Goal: Transaction & Acquisition: Purchase product/service

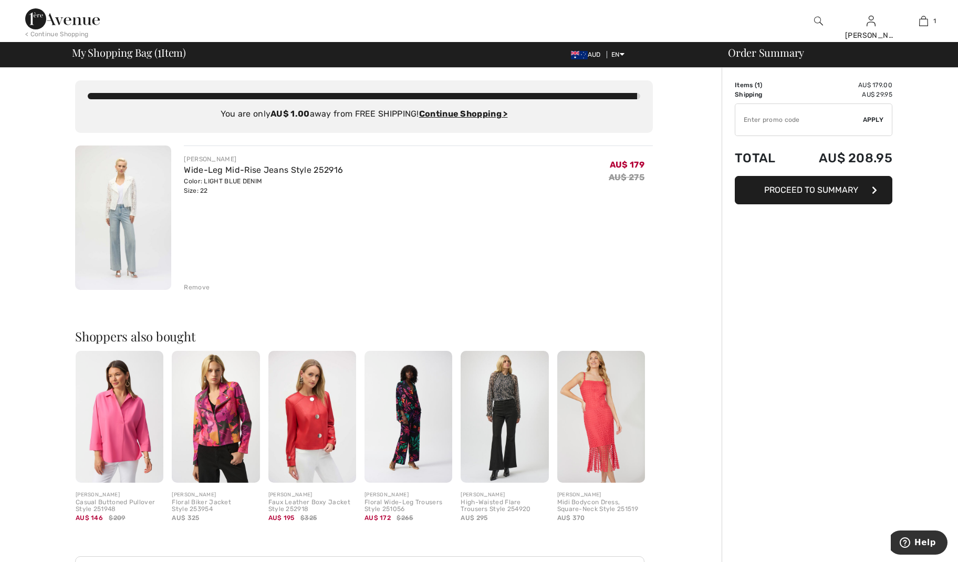
click at [782, 117] on input "TEXT" at bounding box center [799, 120] width 128 height 32
type input "EXTRA20"
click at [872, 116] on span "Apply" at bounding box center [873, 119] width 21 height 9
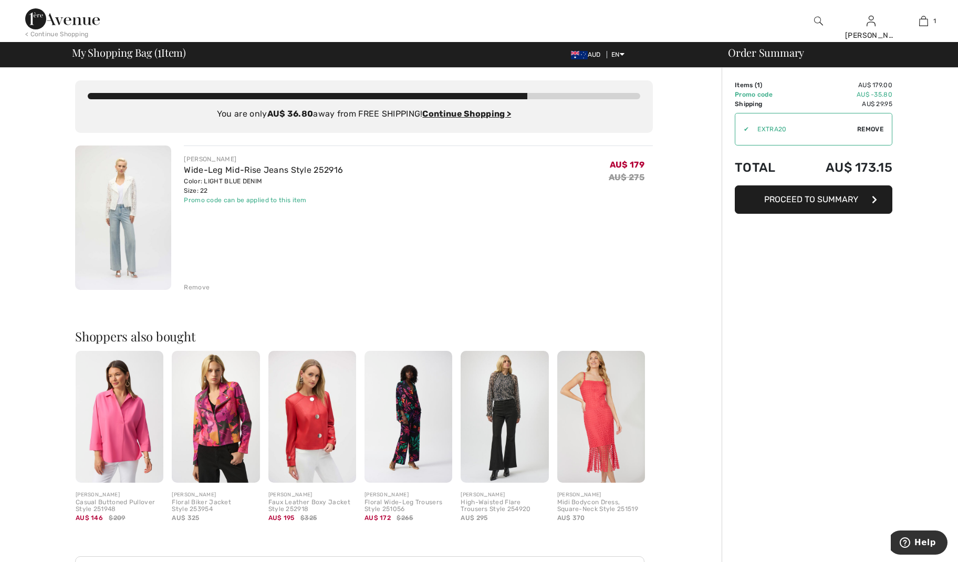
click at [795, 204] on button "Proceed to Summary" at bounding box center [814, 199] width 158 height 28
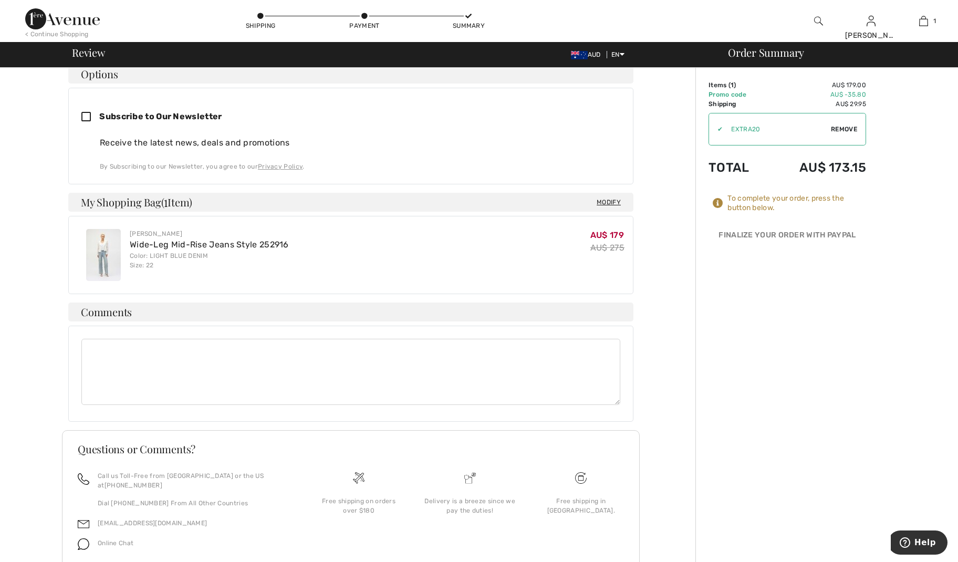
scroll to position [195, 0]
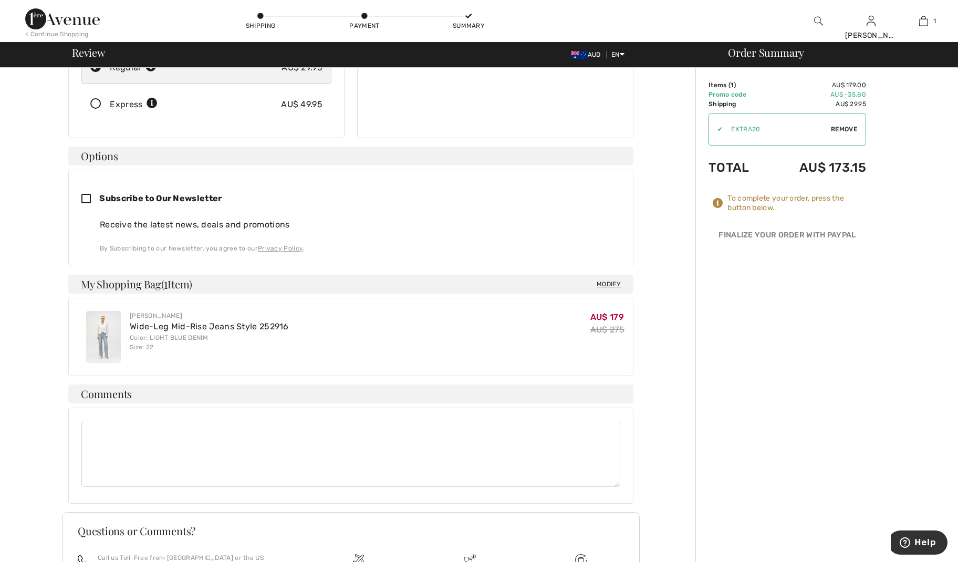
click at [361, 424] on textarea at bounding box center [350, 454] width 539 height 66
type textarea "h"
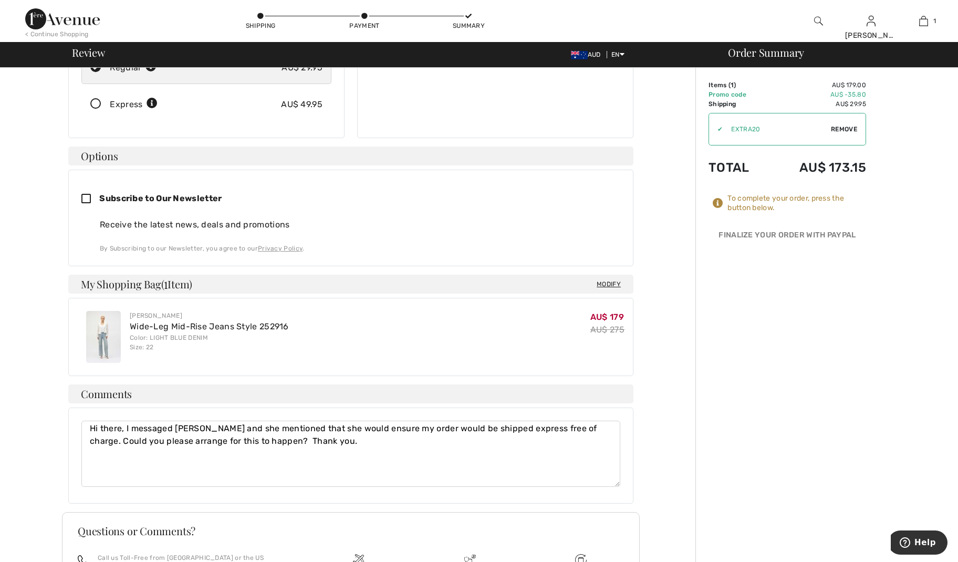
type textarea "Hi there, I messaged Adelina and she mentioned that she would ensure my order w…"
